Goal: Information Seeking & Learning: Learn about a topic

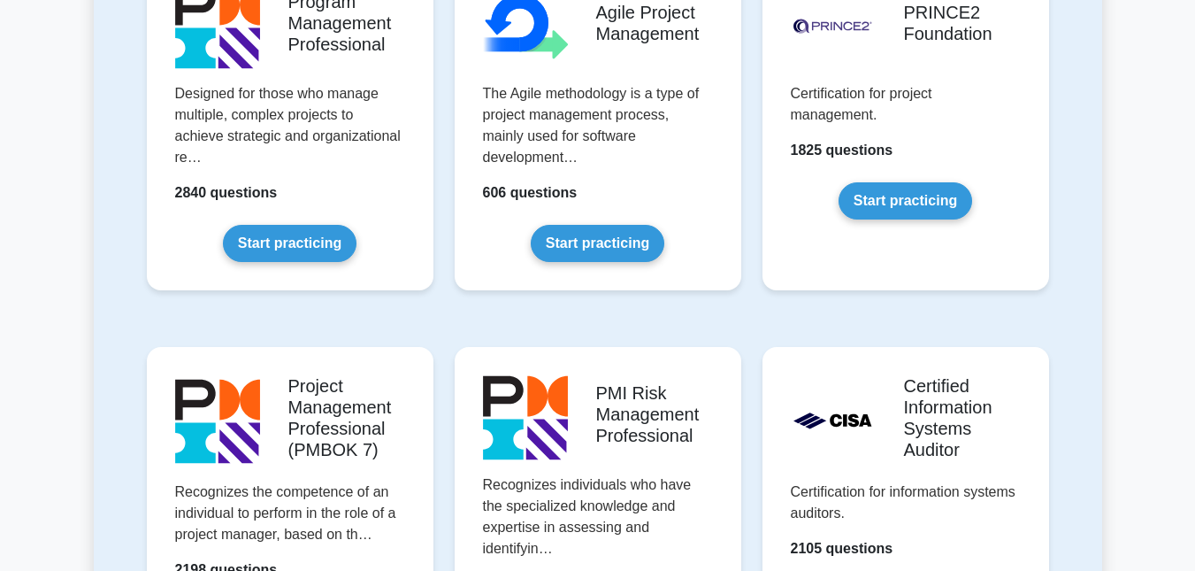
scroll to position [1239, 0]
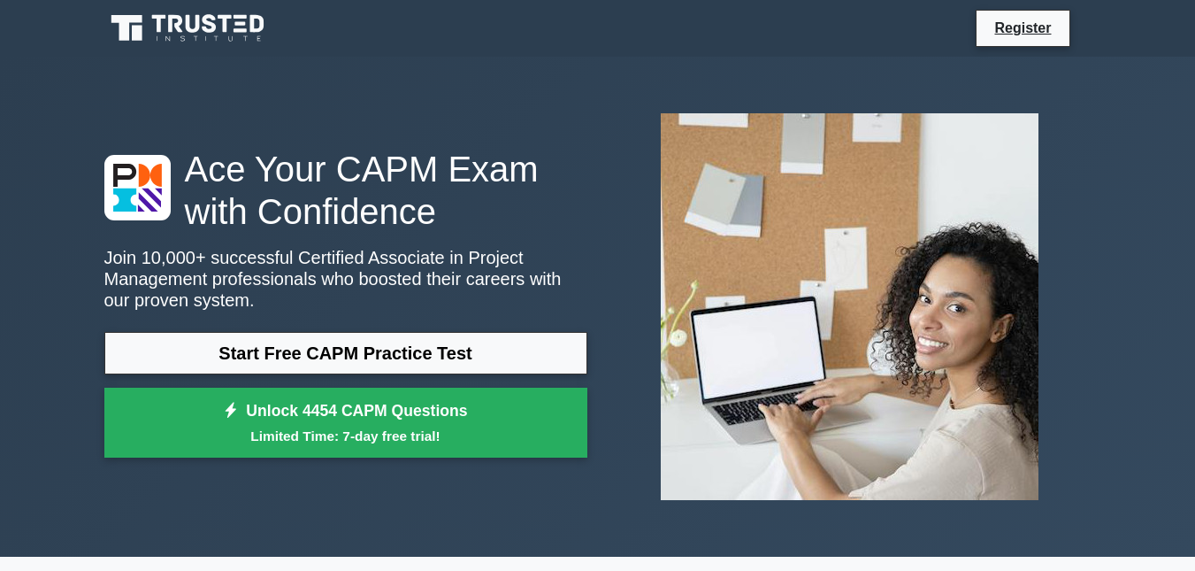
click at [541, 64] on div "Ace Your CAPM Exam with Confidence Join 10,000+ successful Certified Associate …" at bounding box center [598, 307] width 1009 height 500
click at [1015, 22] on link "Register" at bounding box center [1023, 28] width 78 height 22
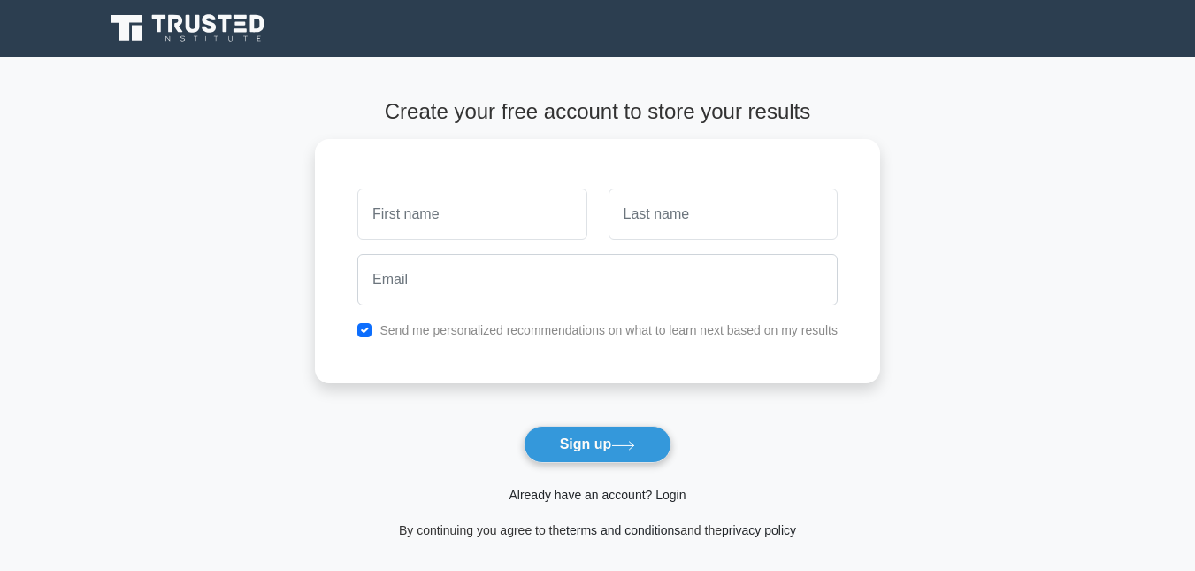
click at [652, 495] on link "Already have an account? Login" at bounding box center [597, 495] width 177 height 14
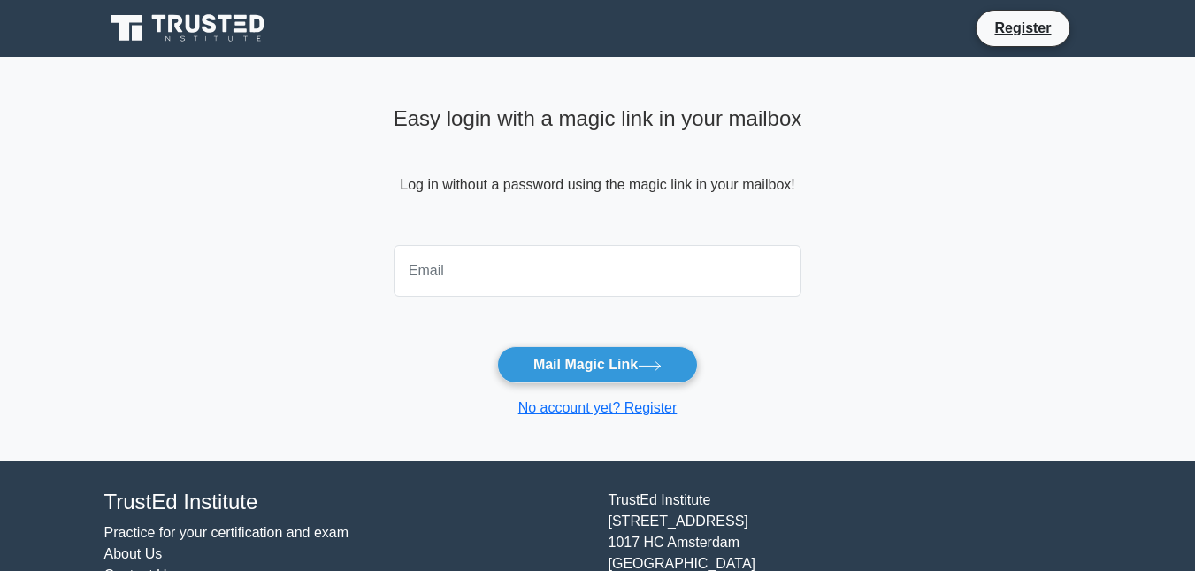
click at [456, 272] on input "email" at bounding box center [598, 270] width 409 height 51
type input "[EMAIL_ADDRESS][DOMAIN_NAME]"
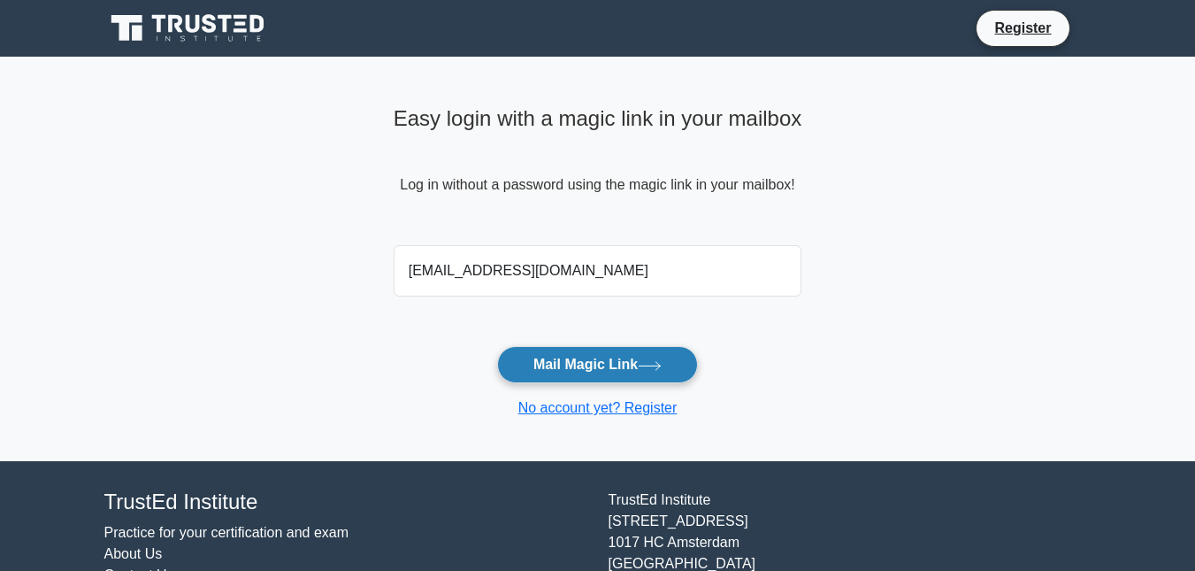
click at [580, 365] on button "Mail Magic Link" at bounding box center [597, 364] width 201 height 37
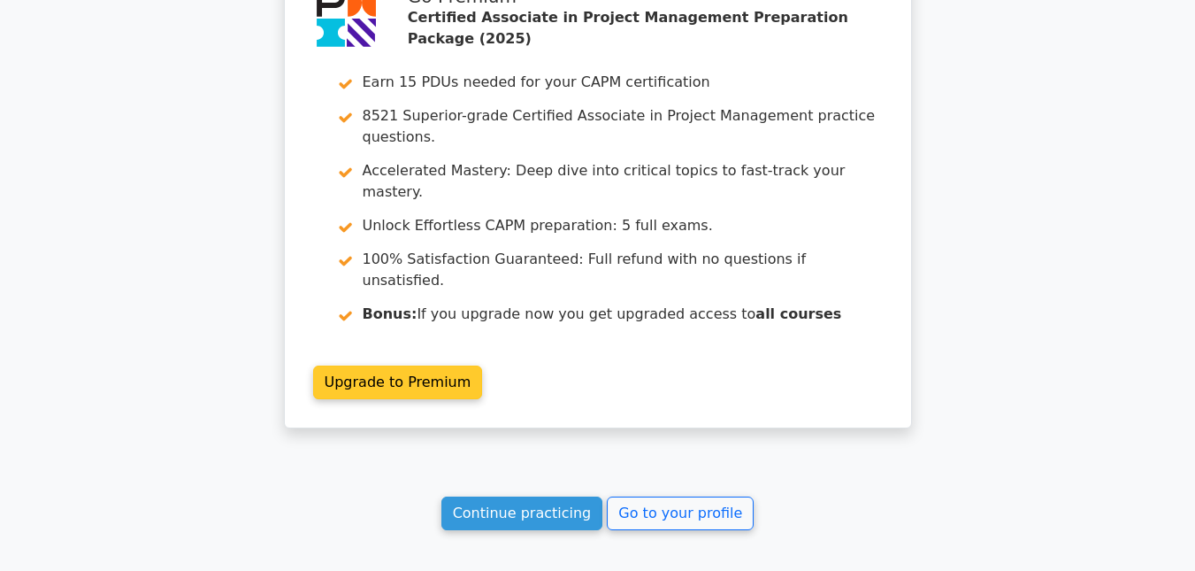
scroll to position [2623, 0]
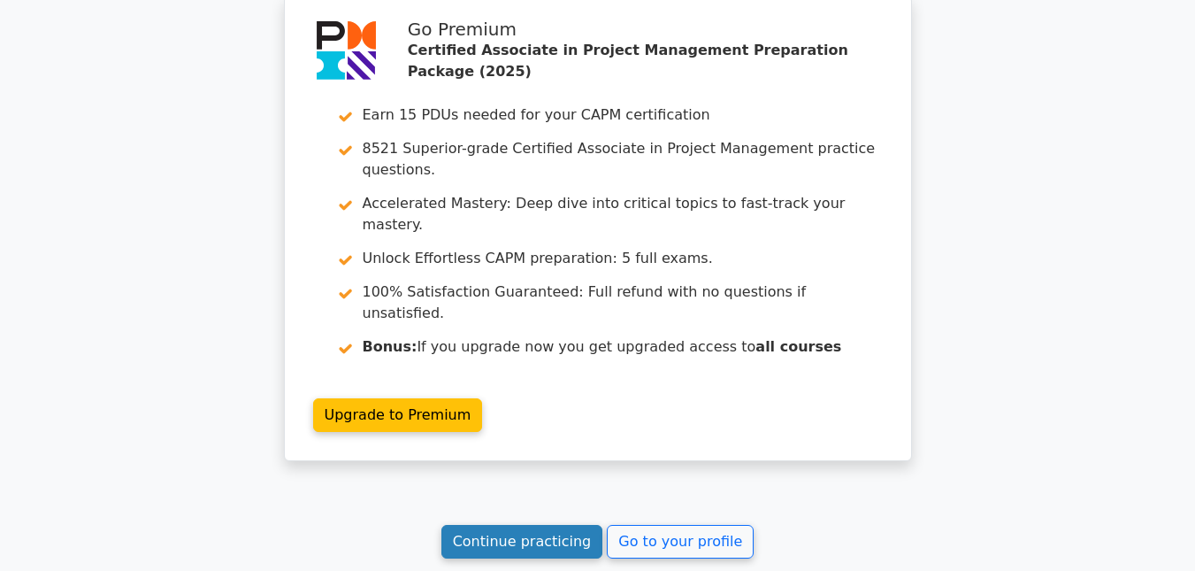
click at [552, 525] on link "Continue practicing" at bounding box center [523, 542] width 162 height 34
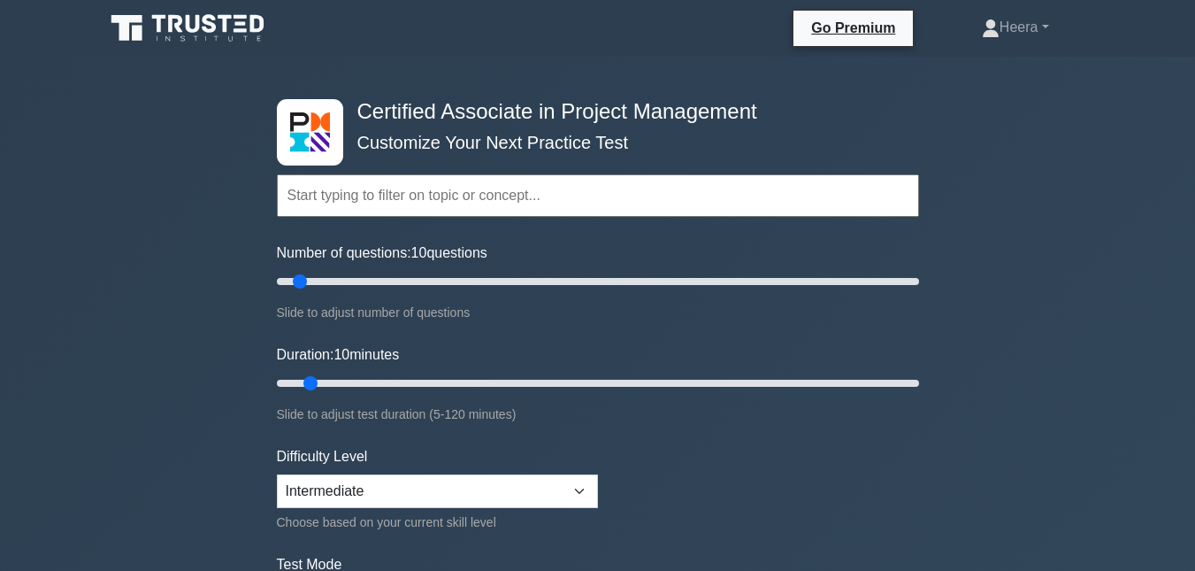
click at [499, 196] on input "text" at bounding box center [598, 195] width 642 height 42
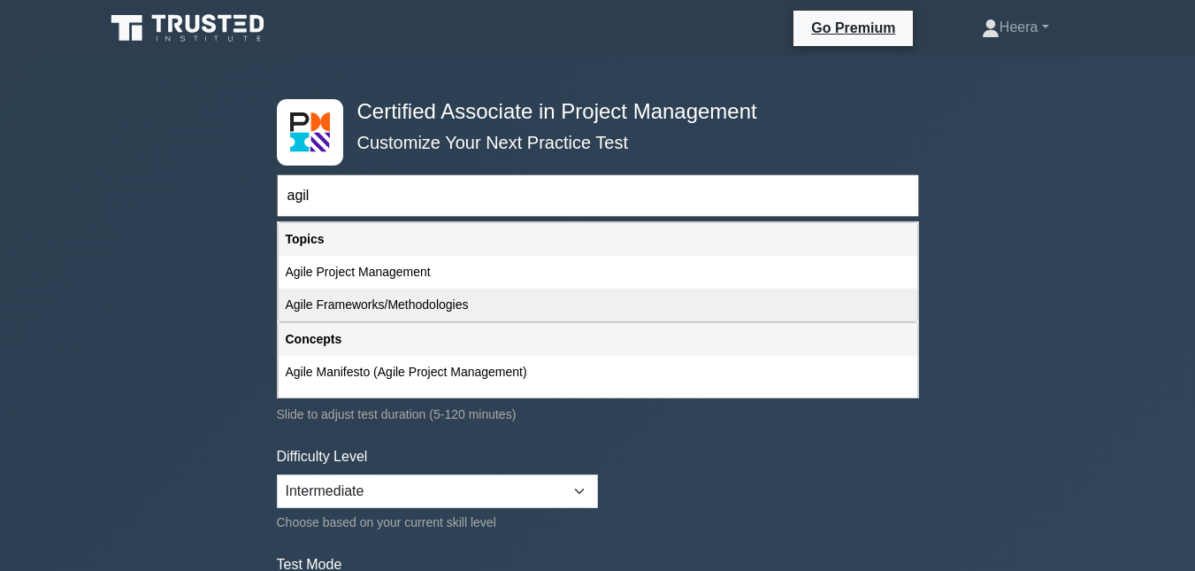
click at [449, 302] on div "Agile Frameworks/Methodologies" at bounding box center [598, 304] width 639 height 33
type input "Agile Frameworks/Methodologies"
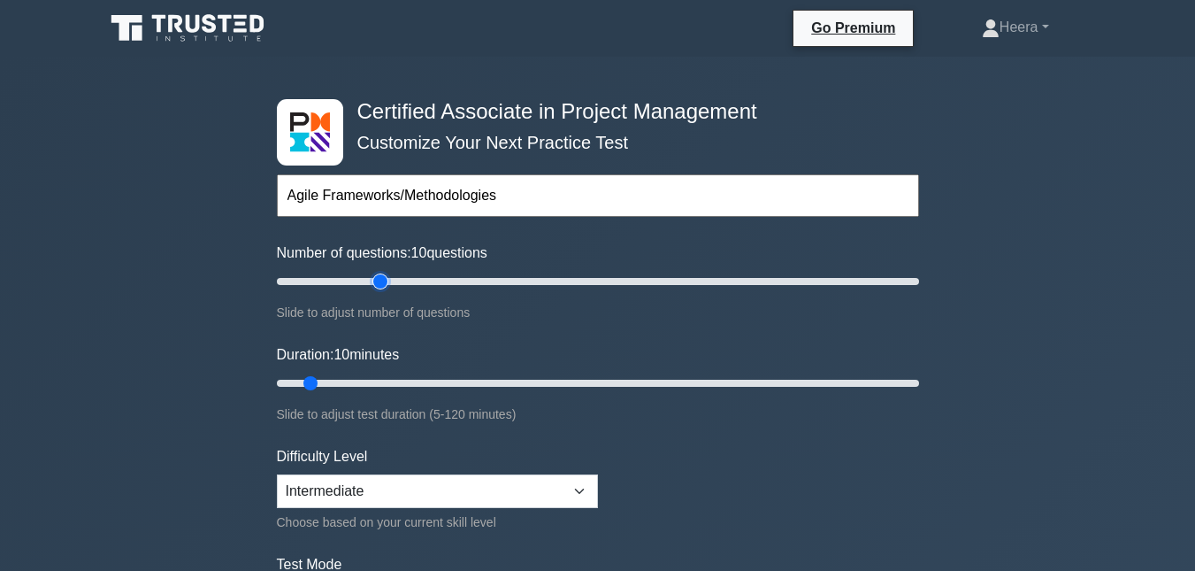
type input "30"
click at [372, 280] on input "Number of questions: 10 questions" at bounding box center [598, 281] width 642 height 21
click at [437, 388] on input "Duration: 10 minutes" at bounding box center [598, 382] width 642 height 21
type input "45"
click at [495, 386] on input "Duration: 35 minutes" at bounding box center [598, 382] width 642 height 21
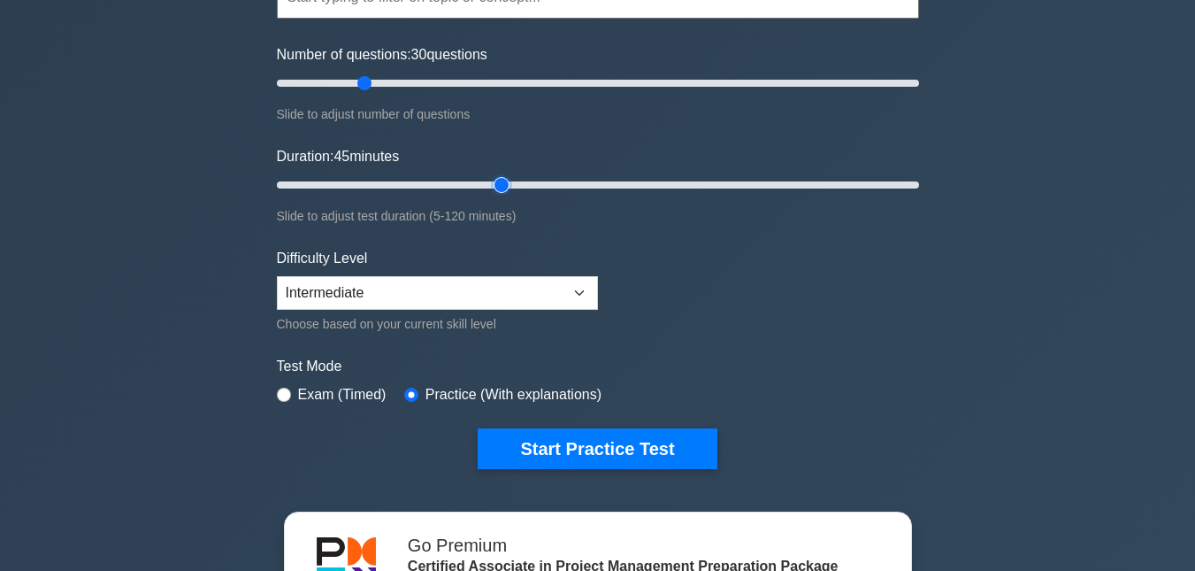
scroll to position [265, 0]
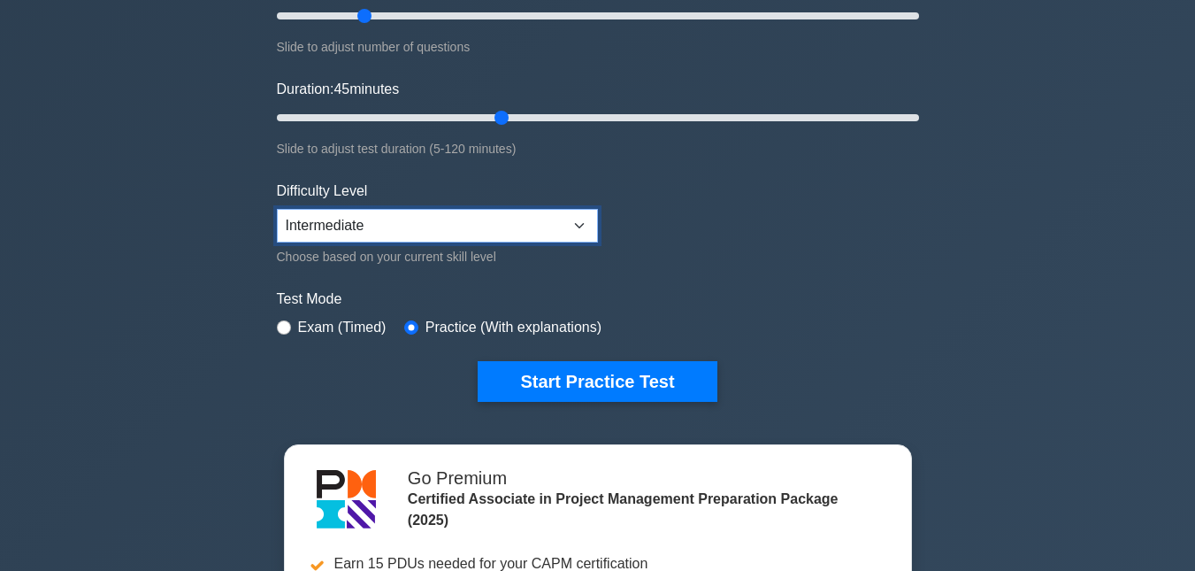
click at [581, 219] on select "Beginner Intermediate Expert" at bounding box center [437, 226] width 321 height 34
select select "expert"
click at [277, 209] on select "Beginner Intermediate Expert" at bounding box center [437, 226] width 321 height 34
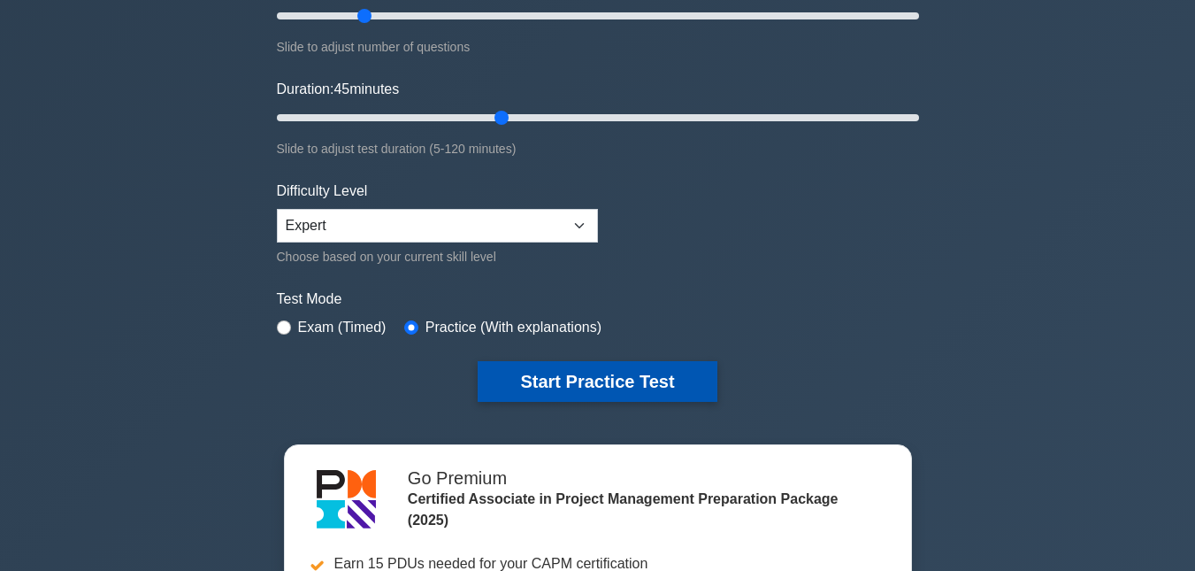
click at [639, 372] on button "Start Practice Test" at bounding box center [597, 381] width 239 height 41
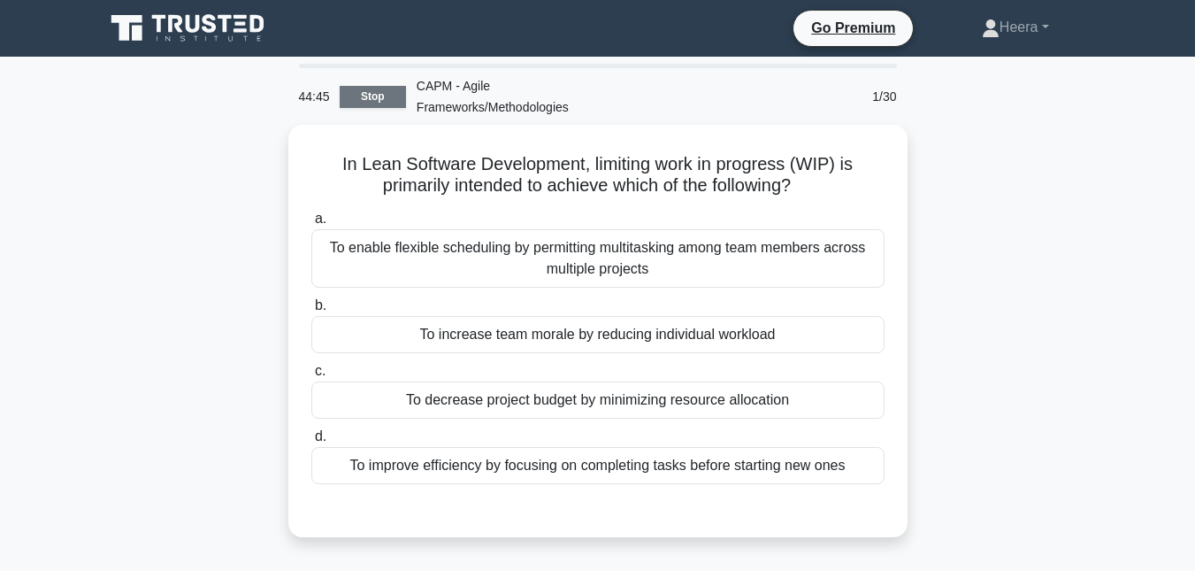
click at [388, 95] on link "Stop" at bounding box center [373, 97] width 66 height 22
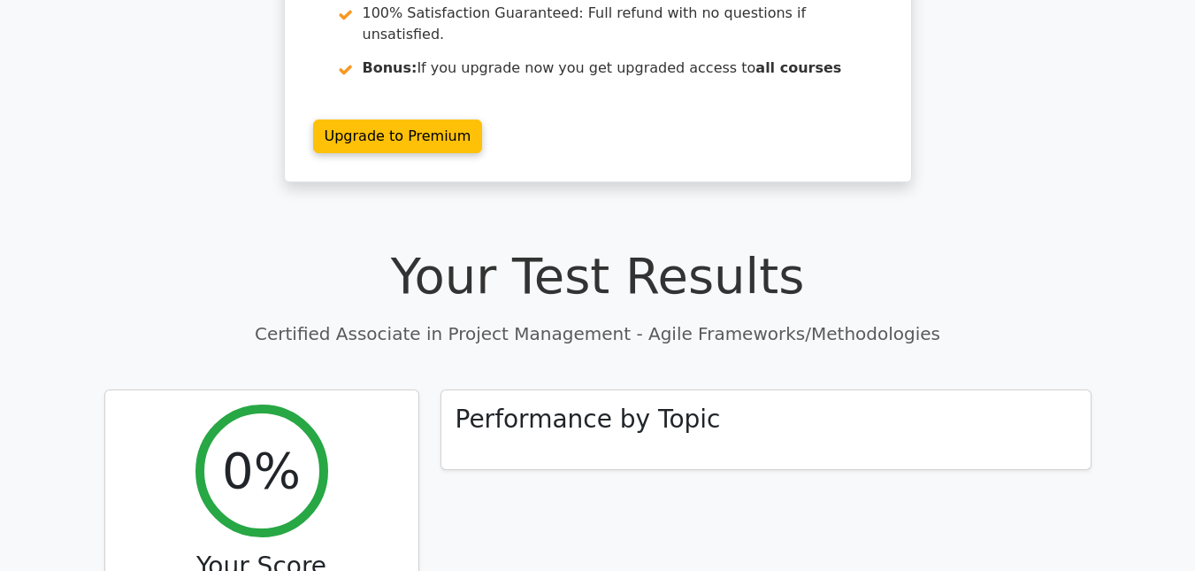
scroll to position [265, 0]
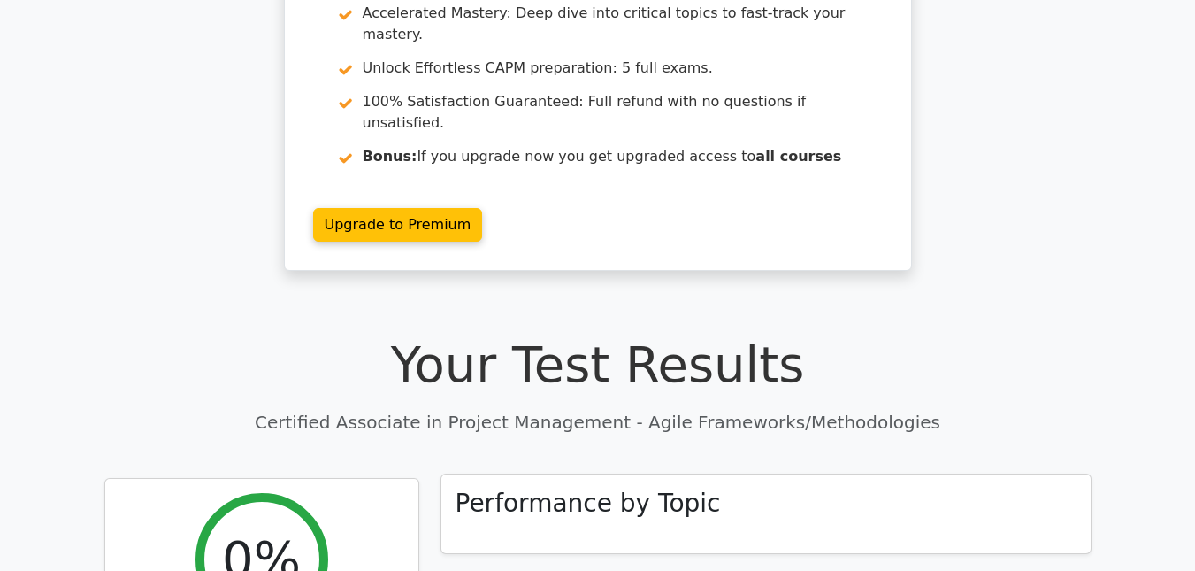
click at [655, 488] on h3 "Performance by Topic" at bounding box center [588, 503] width 265 height 30
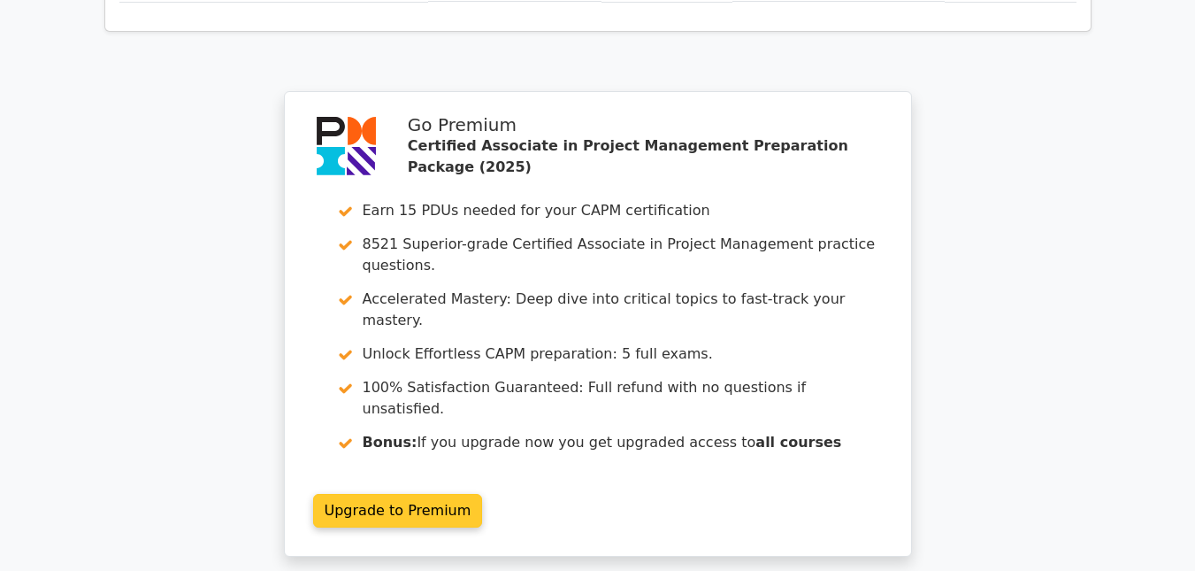
scroll to position [1416, 0]
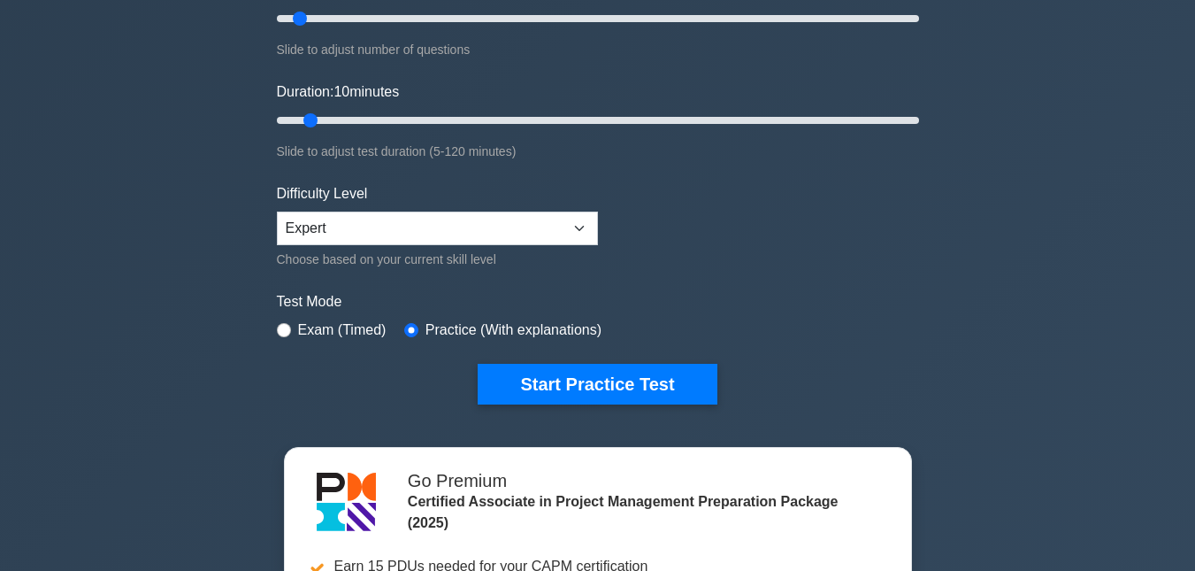
scroll to position [354, 0]
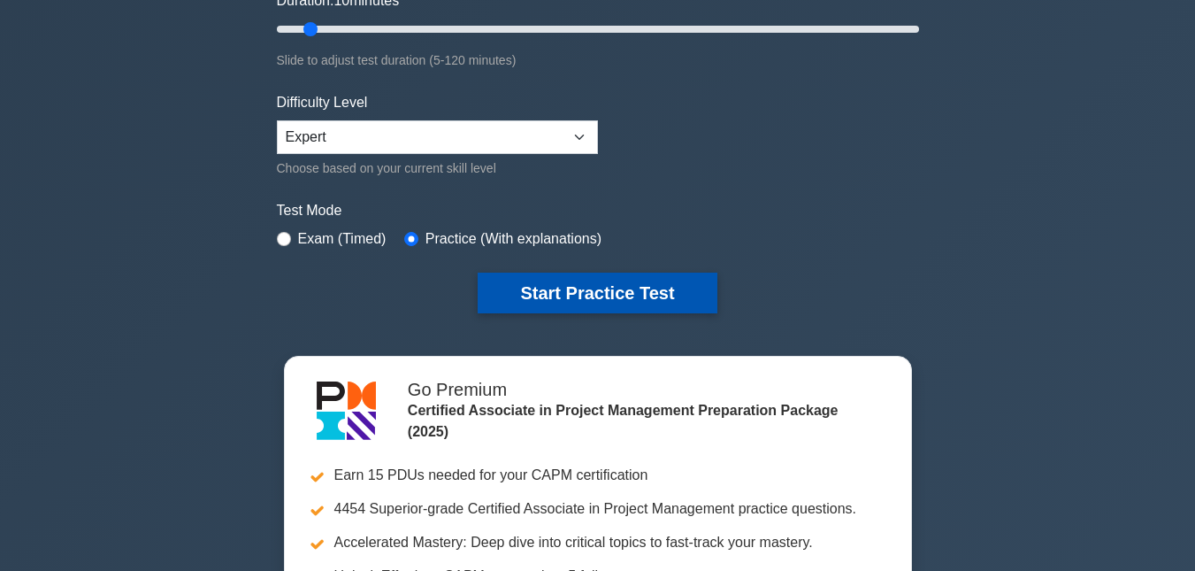
click at [590, 287] on button "Start Practice Test" at bounding box center [597, 293] width 239 height 41
